Goal: Communication & Community: Share content

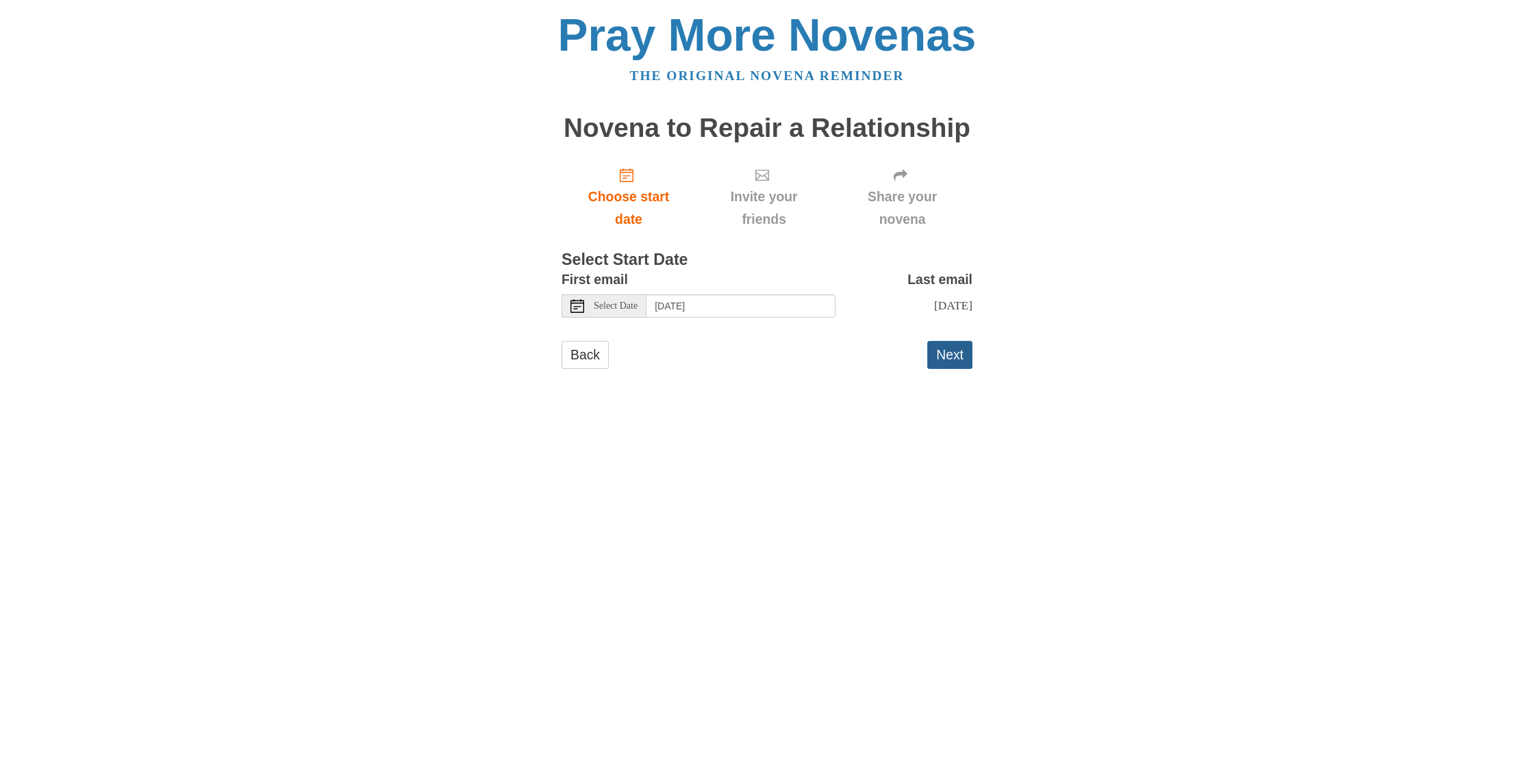
click at [950, 355] on button "Next" at bounding box center [949, 355] width 45 height 28
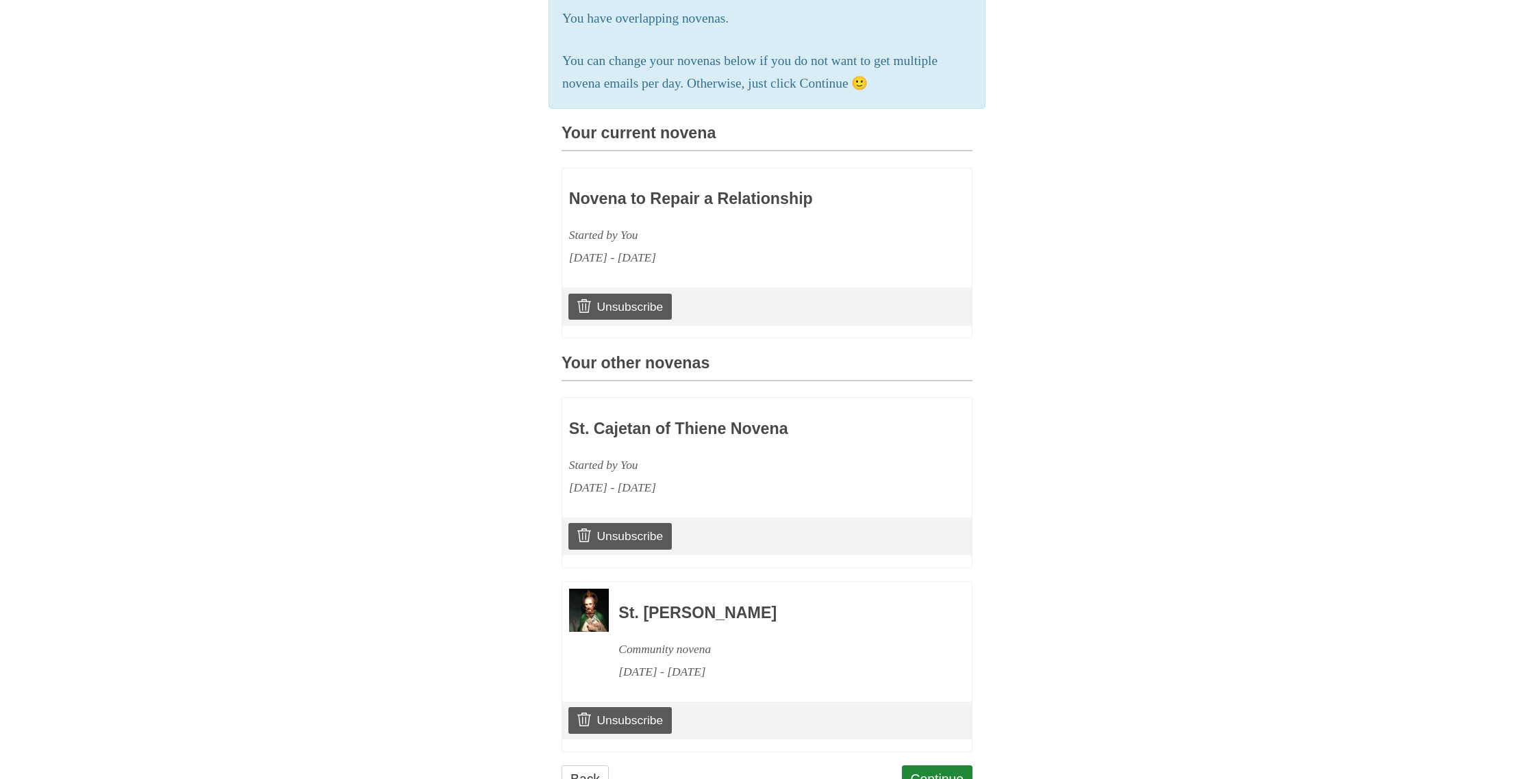
scroll to position [312, 0]
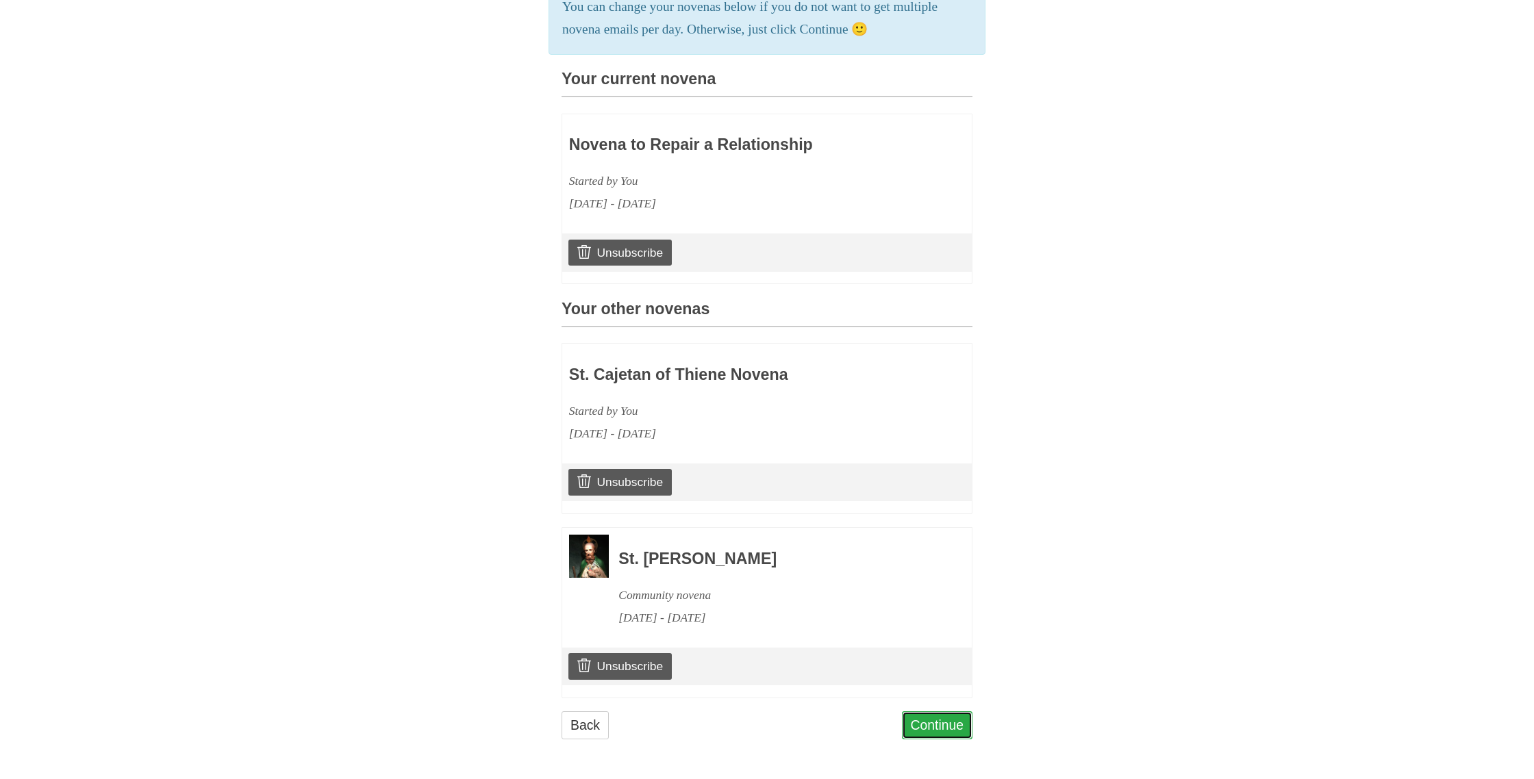
click at [939, 721] on link "Continue" at bounding box center [937, 725] width 71 height 28
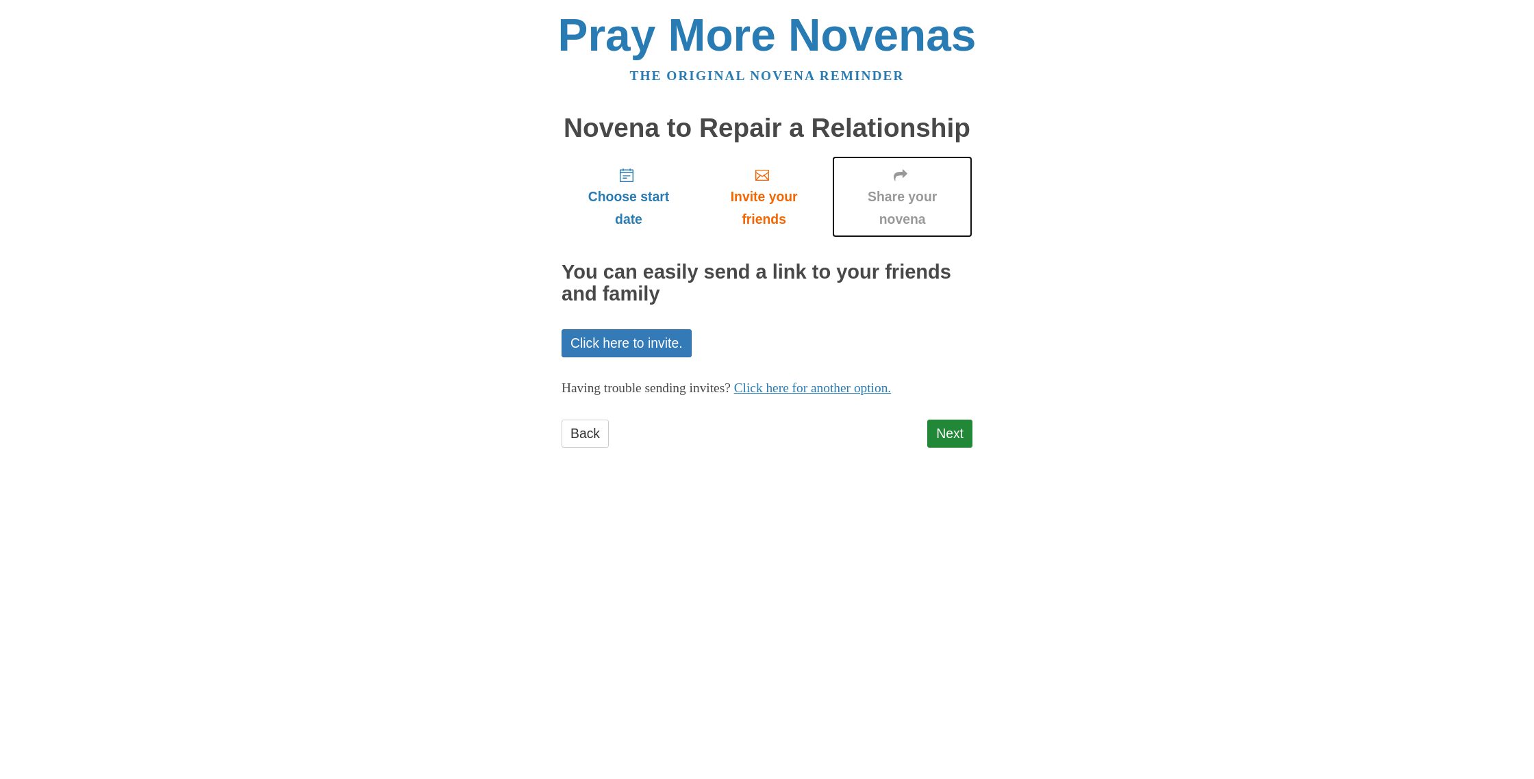
click at [906, 179] on icon "Share your novena" at bounding box center [901, 175] width 14 height 14
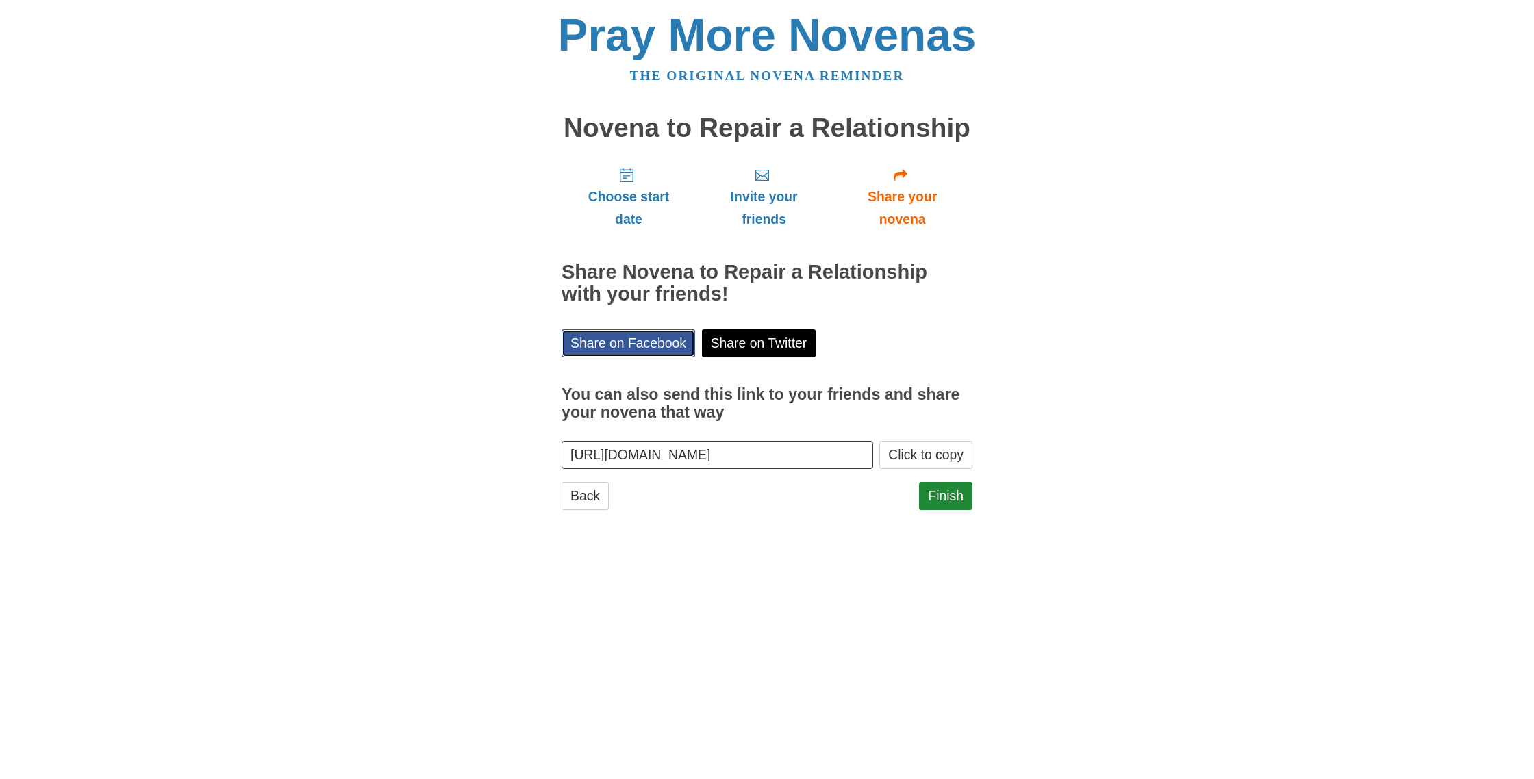
click at [608, 346] on link "Share on Facebook" at bounding box center [628, 343] width 134 height 28
